Goal: Task Accomplishment & Management: Manage account settings

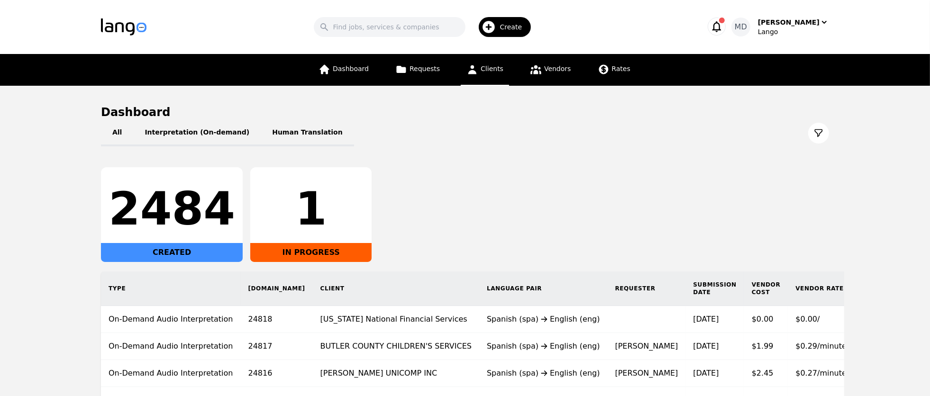
click at [502, 67] on link "Clients" at bounding box center [485, 70] width 48 height 32
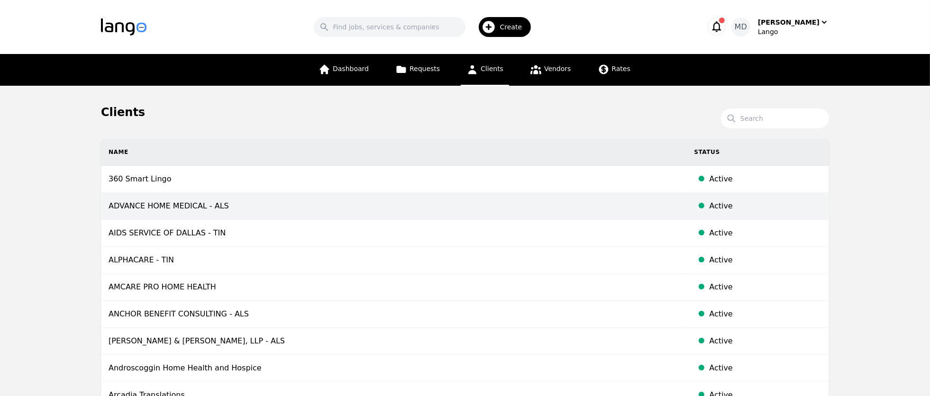
click at [232, 203] on td "ADVANCE HOME MEDICAL - ALS" at bounding box center [393, 206] width 585 height 27
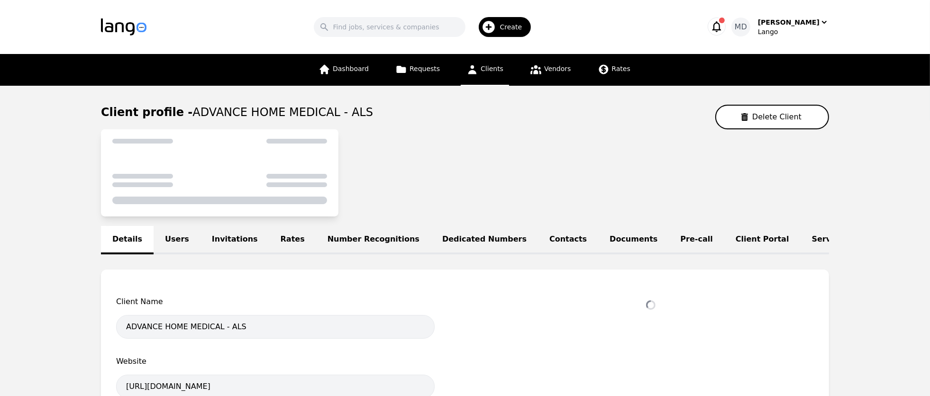
select select "active"
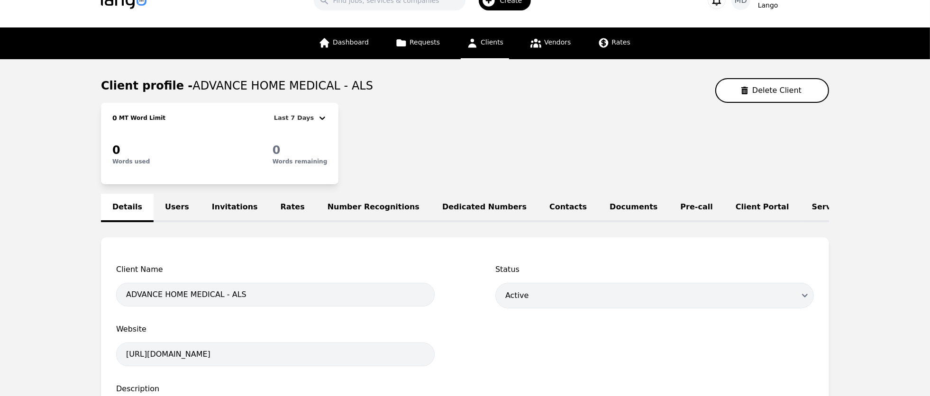
scroll to position [31, 0]
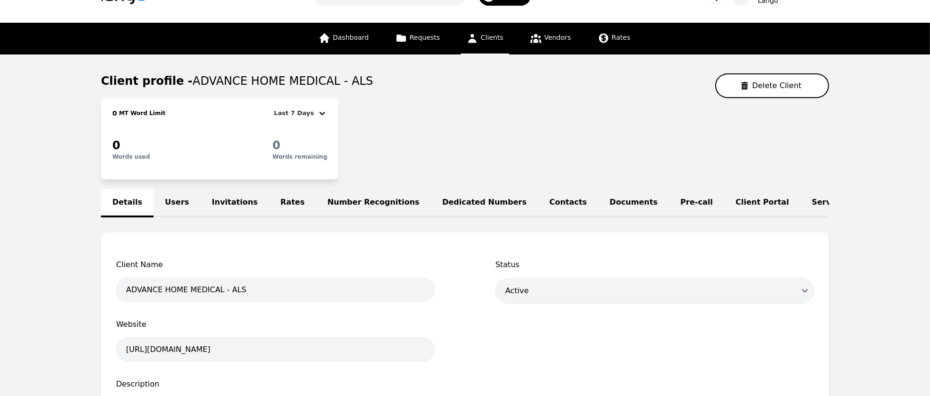
click at [451, 200] on link "Dedicated Numbers" at bounding box center [484, 203] width 107 height 28
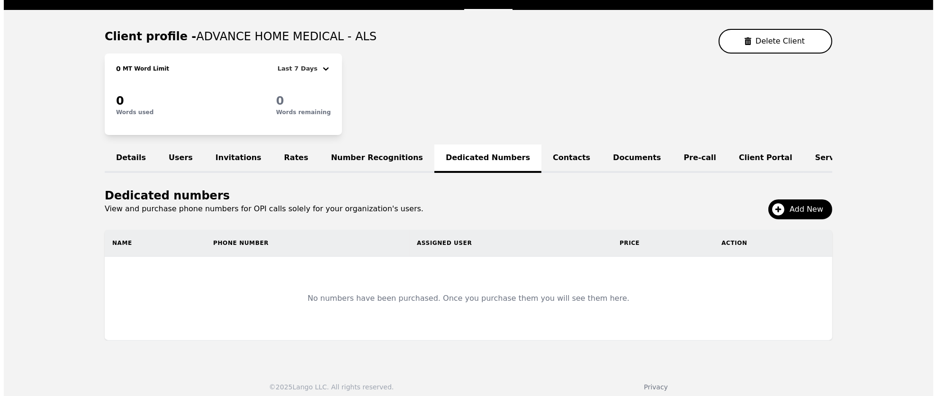
scroll to position [89, 0]
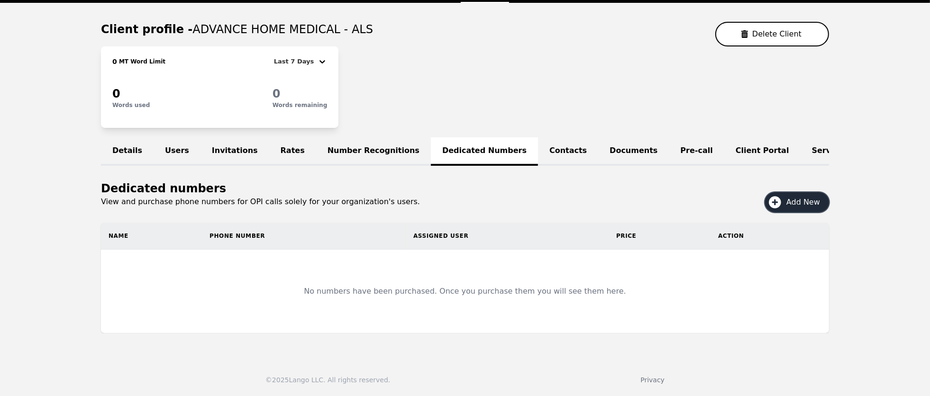
click at [795, 204] on span "Add New" at bounding box center [806, 202] width 40 height 11
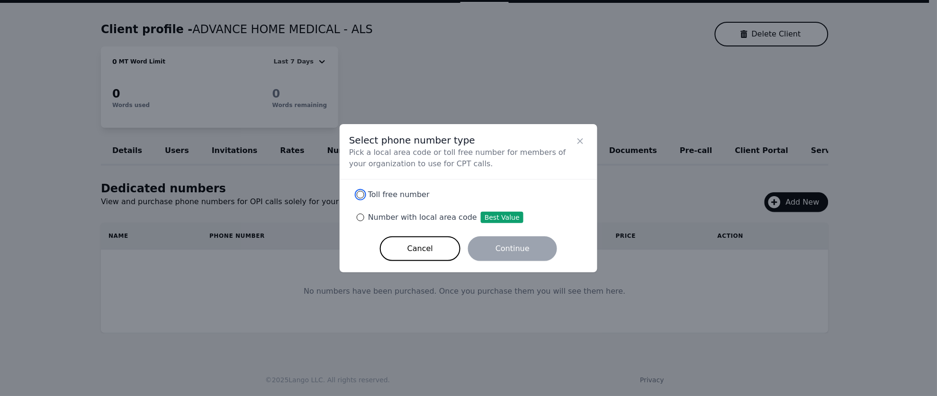
click at [362, 195] on input "Toll free number" at bounding box center [361, 195] width 8 height 8
radio input "true"
click at [360, 213] on label "Number with local area code Best Value" at bounding box center [468, 217] width 235 height 23
click at [360, 214] on input "Number with local area code Best Value" at bounding box center [361, 218] width 8 height 8
radio input "true"
